Goal: Obtain resource: Download file/media

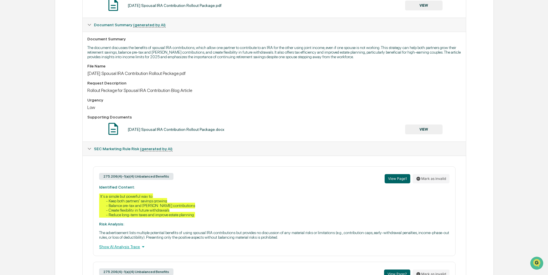
scroll to position [156, 0]
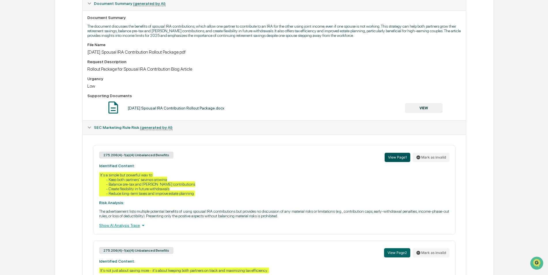
click at [398, 159] on button "View Page 1" at bounding box center [398, 157] width 26 height 9
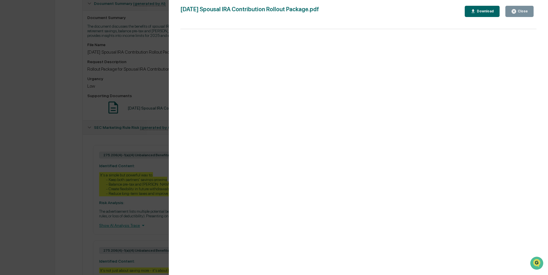
click at [493, 10] on div "Download" at bounding box center [485, 11] width 18 height 4
click at [379, 15] on div "[DATE] Spousal IRA Contribution Rollout Package.pdf Close Download" at bounding box center [358, 11] width 356 height 11
click at [521, 12] on div "Close" at bounding box center [521, 11] width 11 height 4
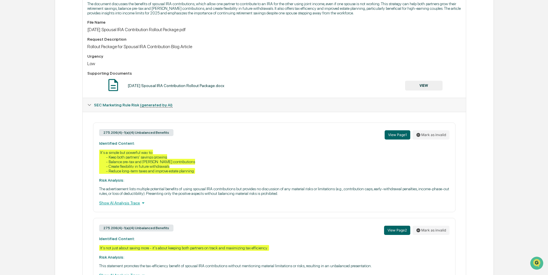
scroll to position [214, 0]
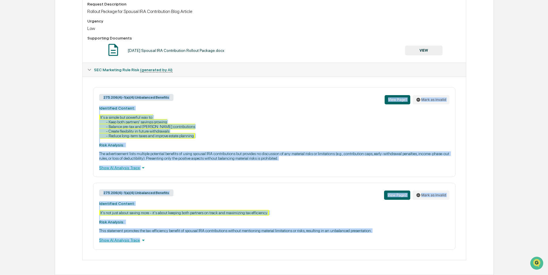
drag, startPoint x: 97, startPoint y: 95, endPoint x: 363, endPoint y: 243, distance: 304.0
click at [363, 243] on div "275.206(4)-1(a)(4) Unbalanced Benefits View Page 1 Mark as invalid Identified C…" at bounding box center [274, 168] width 374 height 162
copy div "275.206(4)-1(a)(4) Unbalanced Benefits View Page 1 Mark as invalid Identified C…"
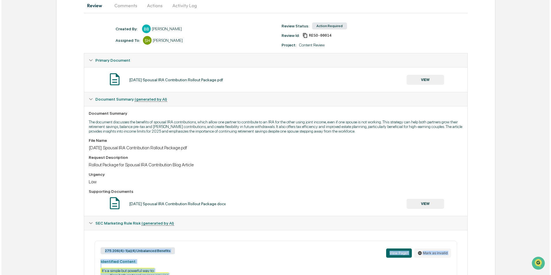
scroll to position [0, 0]
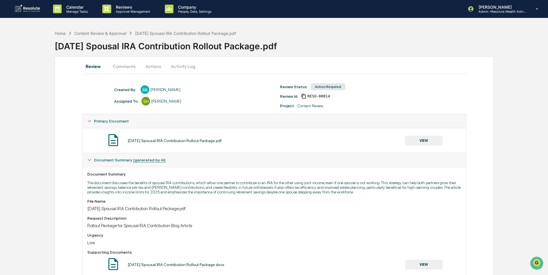
click at [148, 63] on button "Actions" at bounding box center [153, 66] width 26 height 14
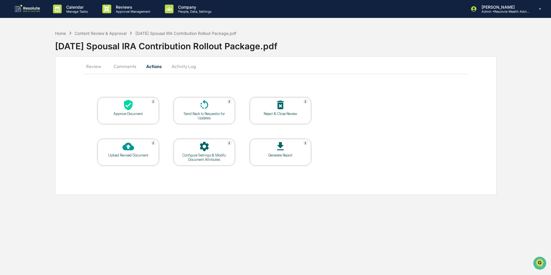
click at [201, 108] on icon at bounding box center [204, 105] width 12 height 12
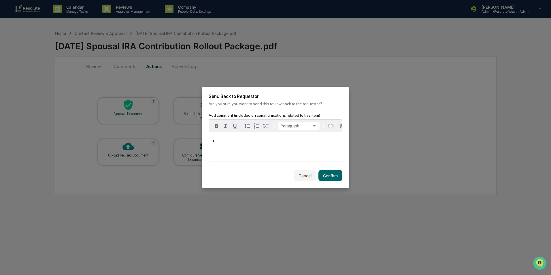
click at [250, 137] on div "*" at bounding box center [275, 146] width 133 height 29
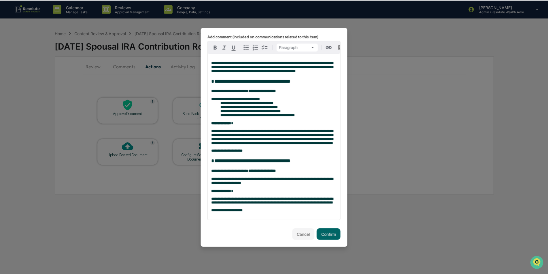
scroll to position [42, 0]
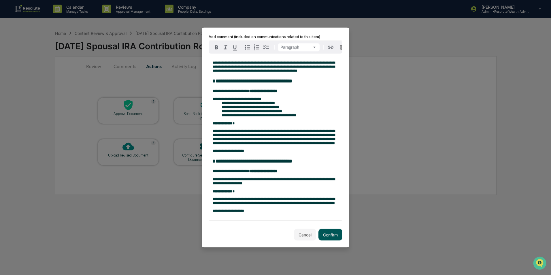
click at [323, 232] on button "Confirm" at bounding box center [330, 235] width 24 height 12
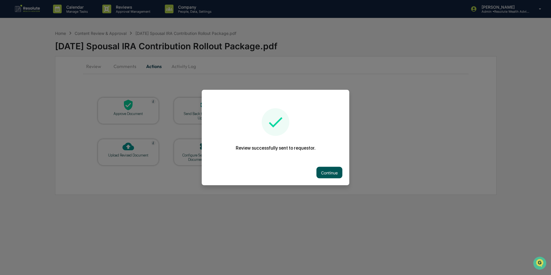
click at [319, 172] on button "Continue" at bounding box center [329, 173] width 26 height 12
